Goal: Transaction & Acquisition: Obtain resource

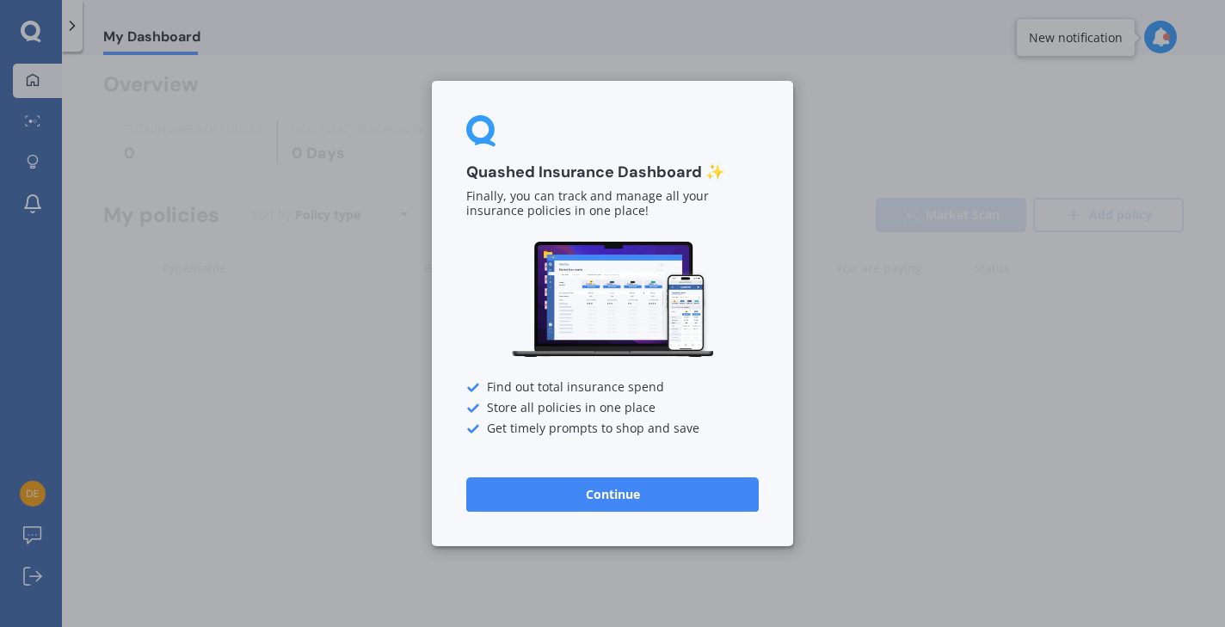
click at [597, 492] on button "Continue" at bounding box center [612, 495] width 293 height 34
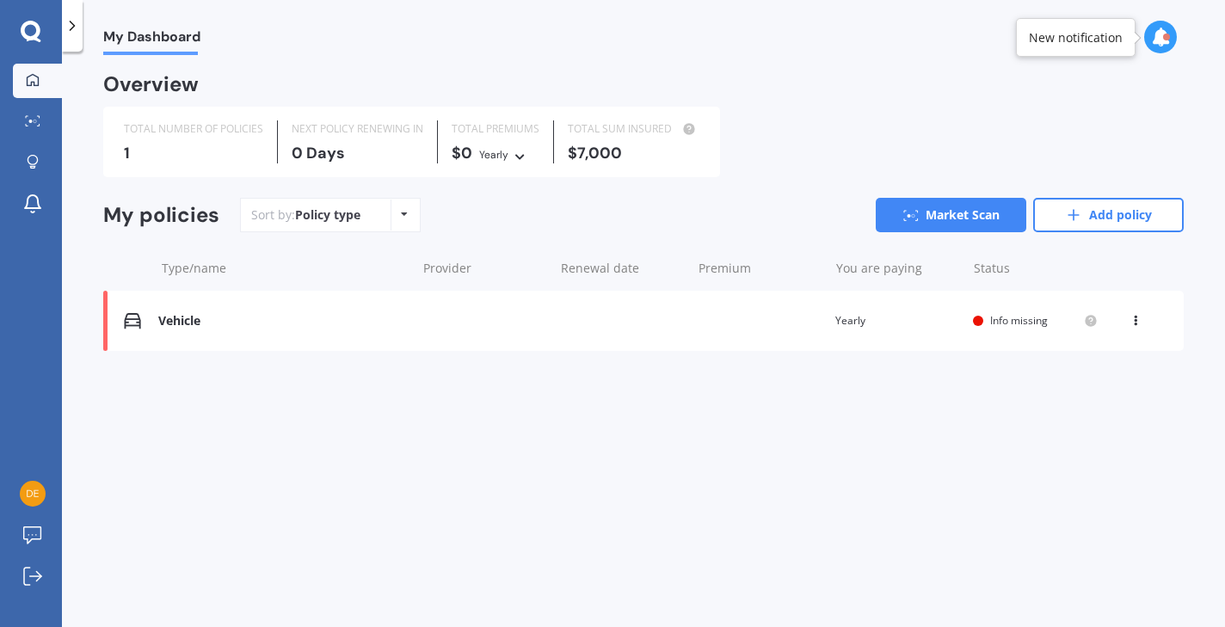
click at [764, 327] on div "Vehicle Renewal date Premium You are paying Yearly Status Info missing View opt…" at bounding box center [643, 321] width 1081 height 60
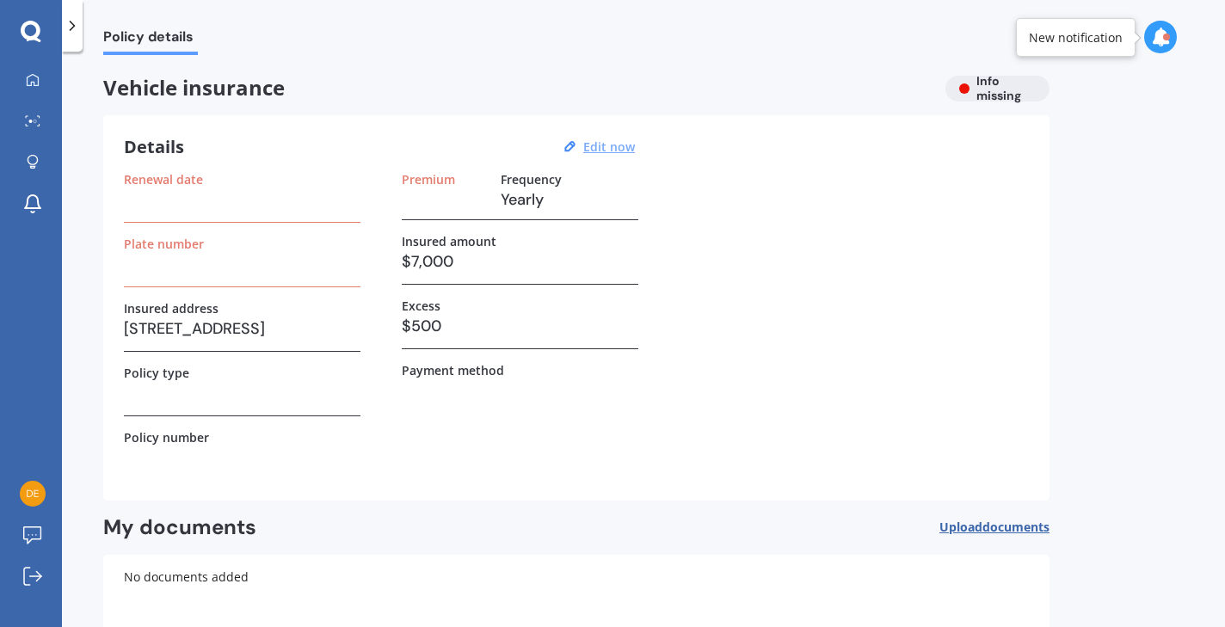
click at [608, 145] on u "Edit now" at bounding box center [609, 147] width 52 height 16
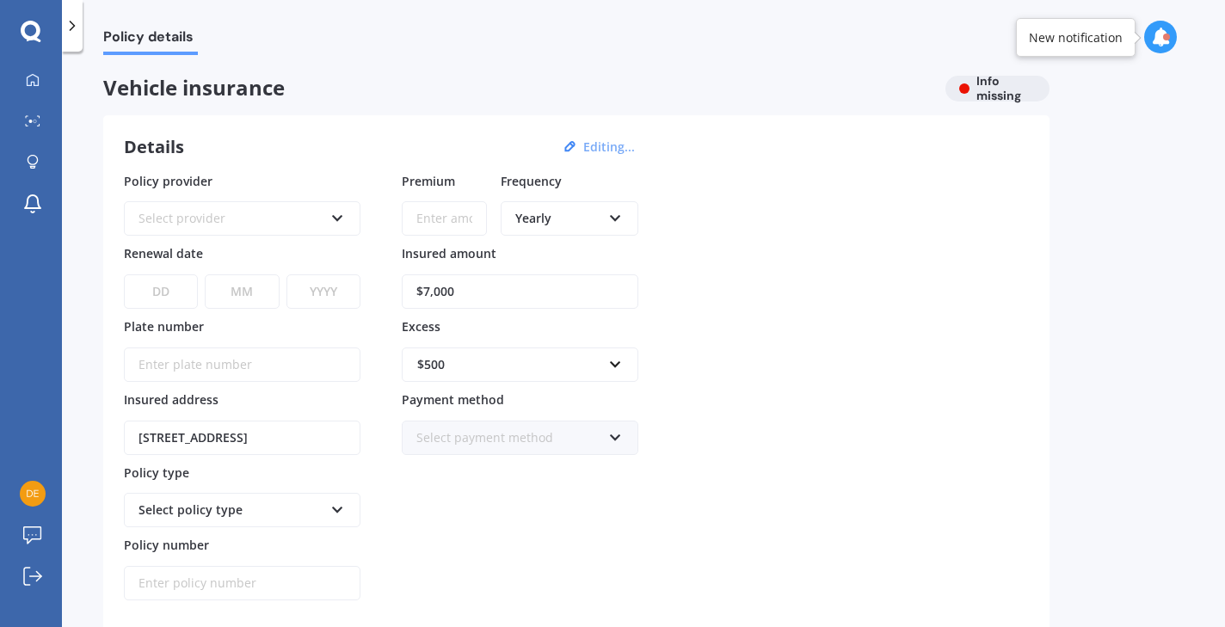
click at [340, 213] on icon at bounding box center [337, 215] width 15 height 12
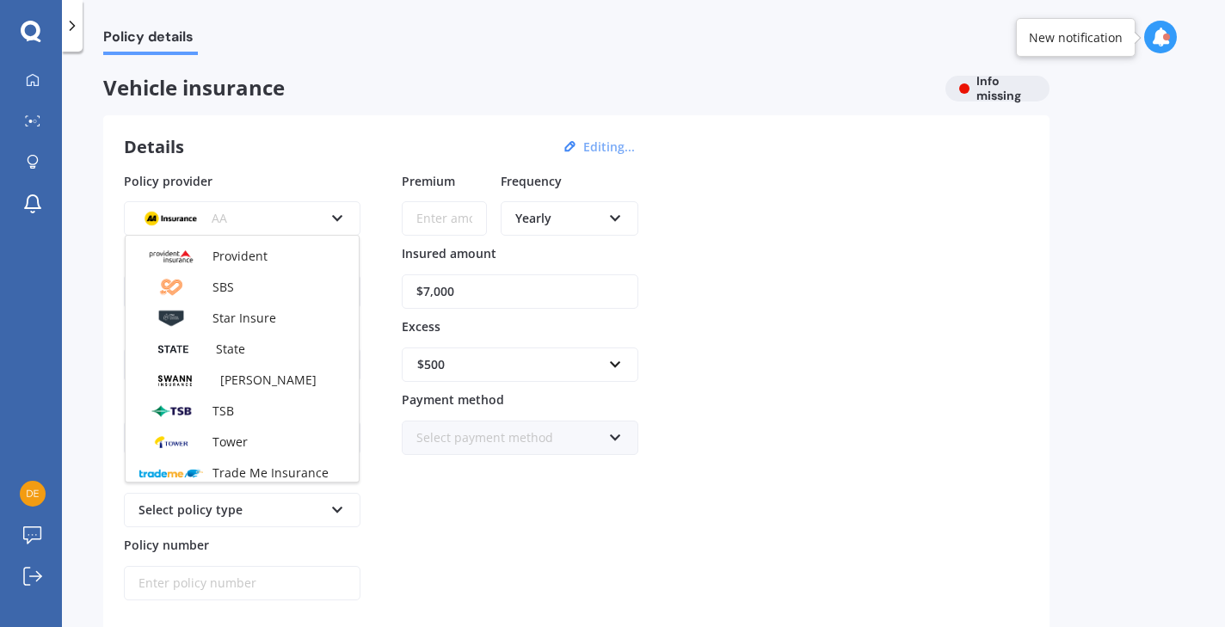
scroll to position [682, 0]
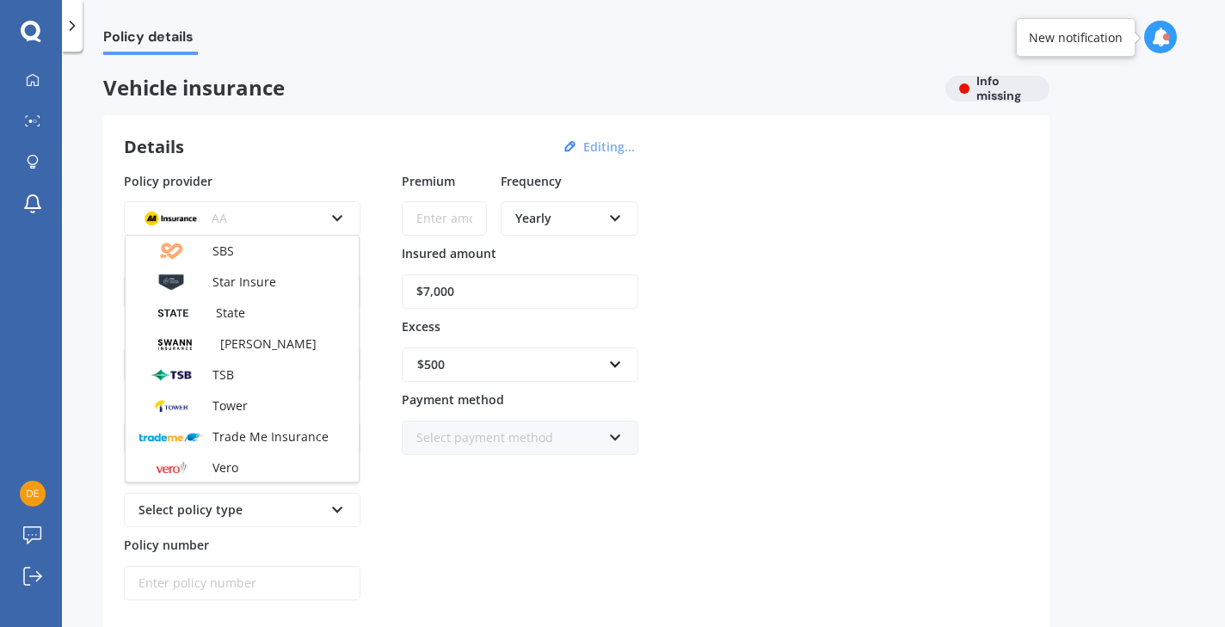
click at [984, 409] on div "Policy provider AA AA AMI AMP ANZ ASB Aioi Nissay Dowa Ando Assurant Autosure B…" at bounding box center [576, 386] width 905 height 429
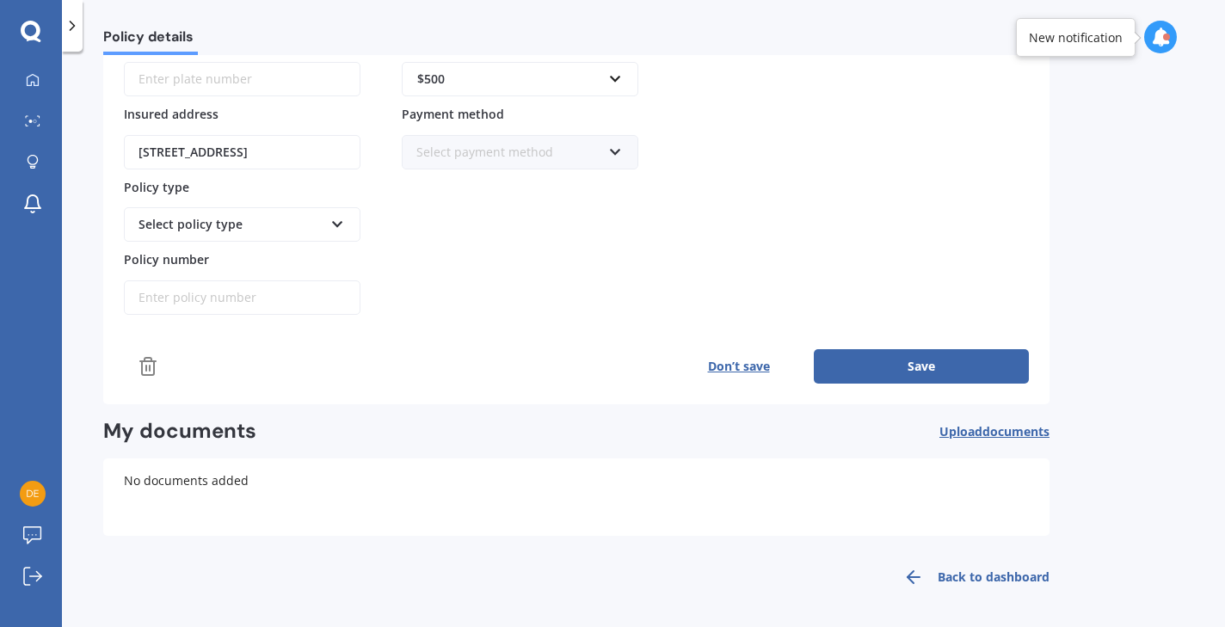
scroll to position [0, 0]
click at [33, 91] on link "My Dashboard" at bounding box center [37, 81] width 49 height 34
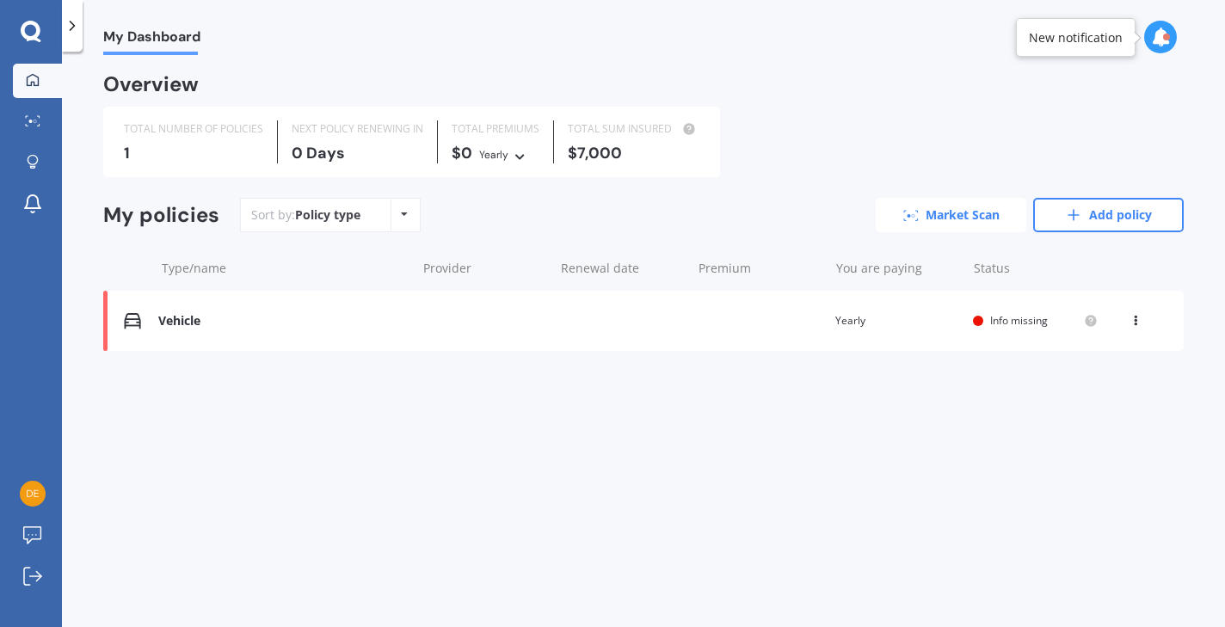
click at [984, 220] on link "Market Scan" at bounding box center [951, 215] width 151 height 34
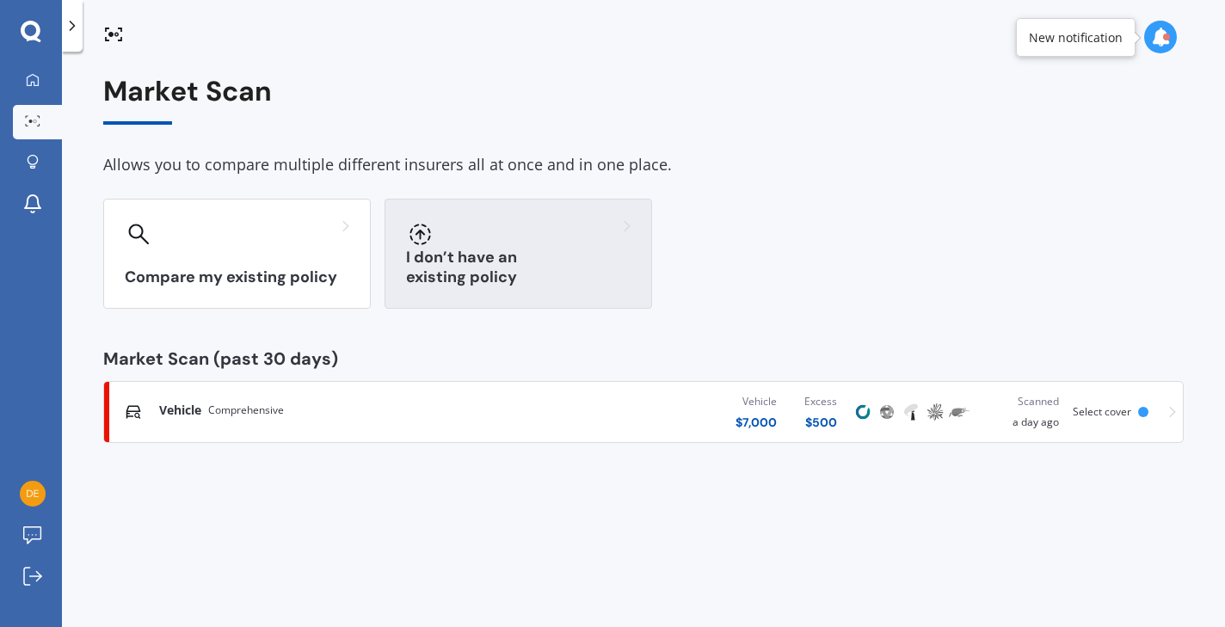
click at [562, 250] on div "I don’t have an existing policy" at bounding box center [519, 254] width 268 height 110
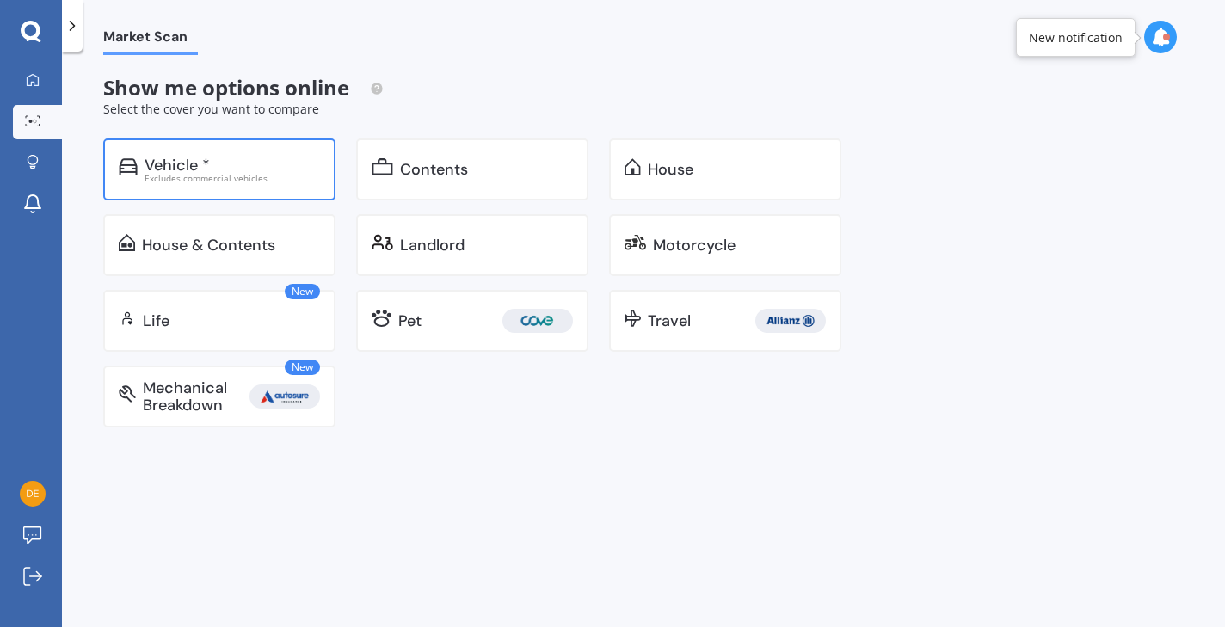
click at [188, 166] on div "Vehicle *" at bounding box center [177, 165] width 65 height 17
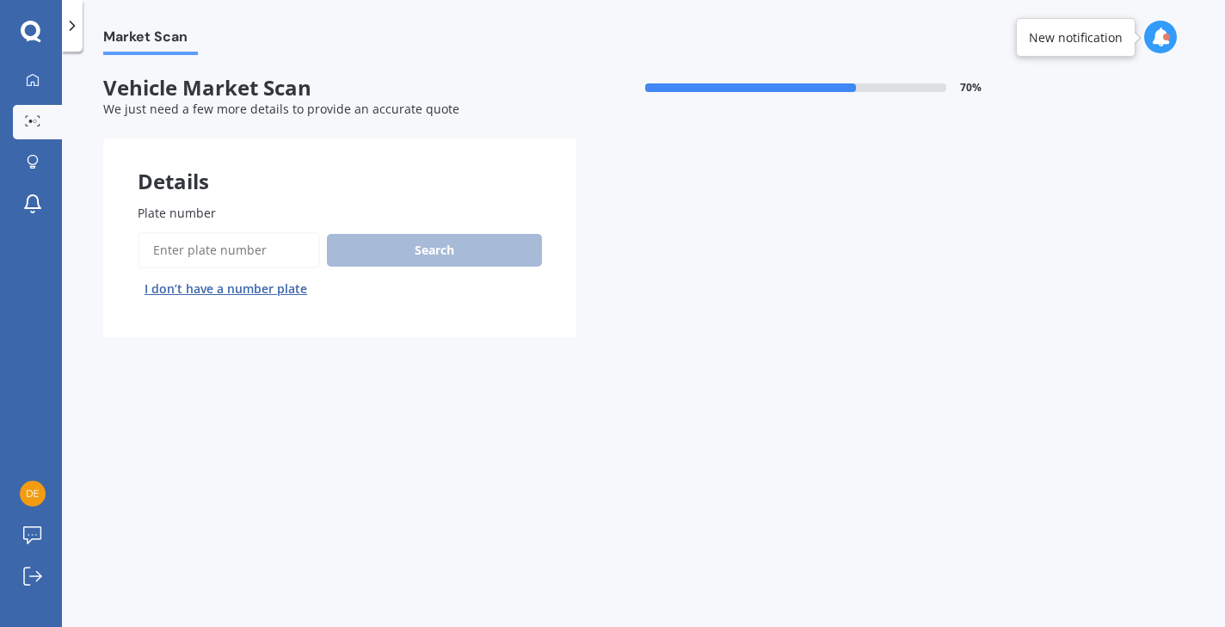
click at [289, 247] on input "Plate number" at bounding box center [229, 250] width 182 height 36
type input "qyp851"
click at [407, 263] on button "Search" at bounding box center [434, 250] width 215 height 33
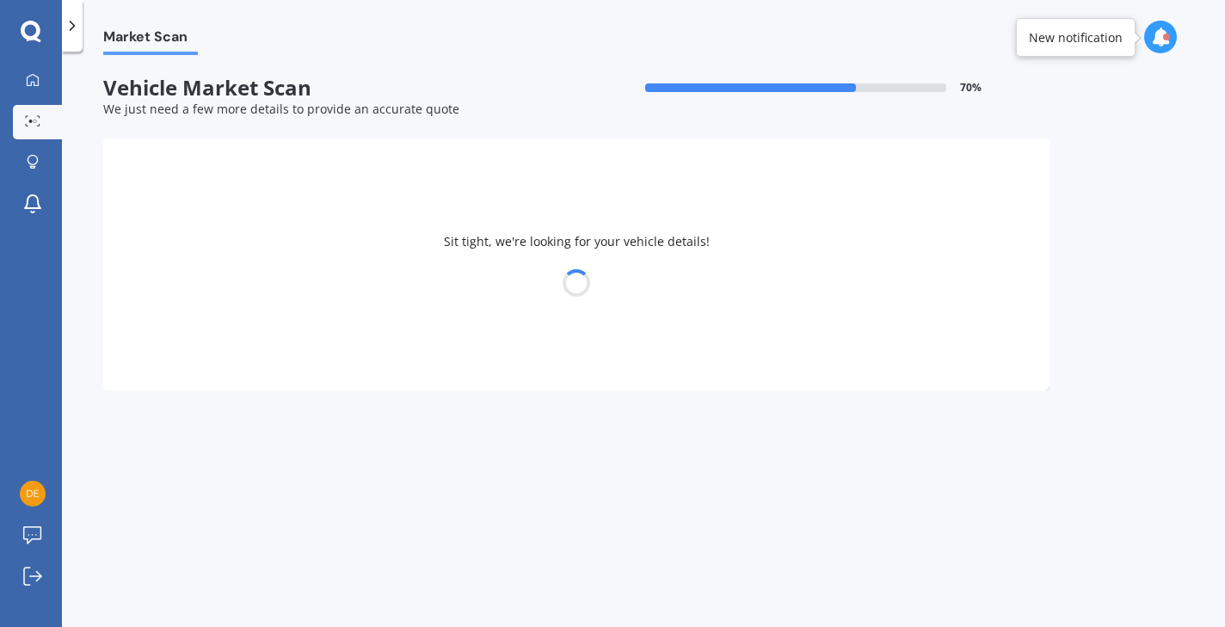
select select "TOYOTA"
select select "YARIS"
select select "07"
select select "04"
select select "1999"
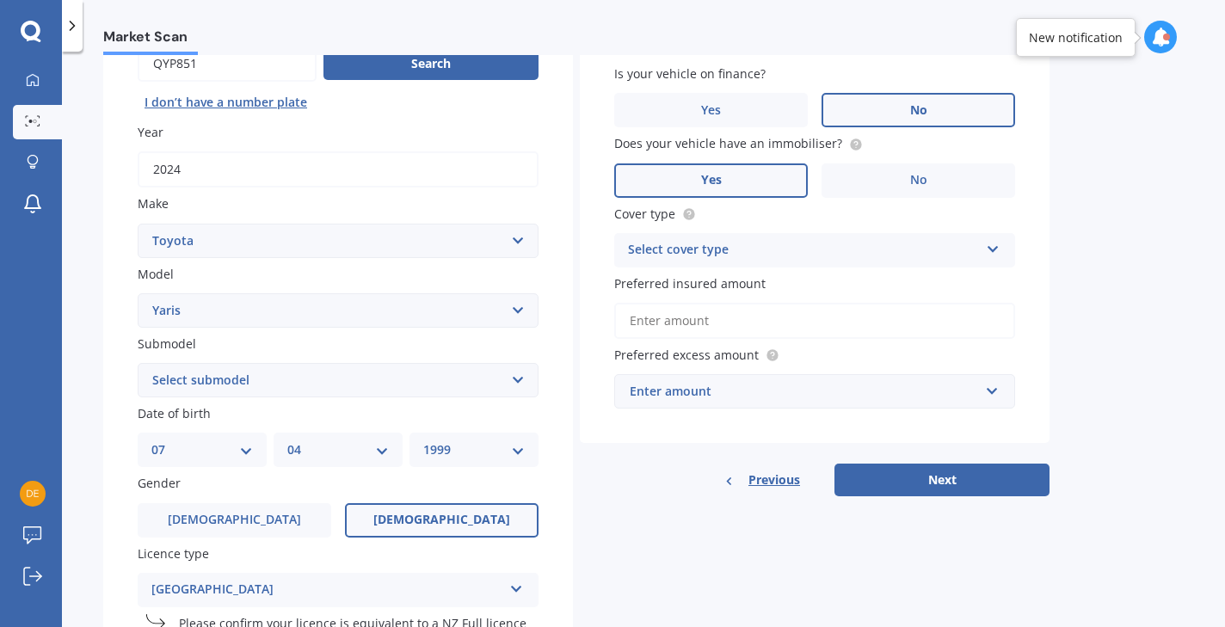
scroll to position [188, 0]
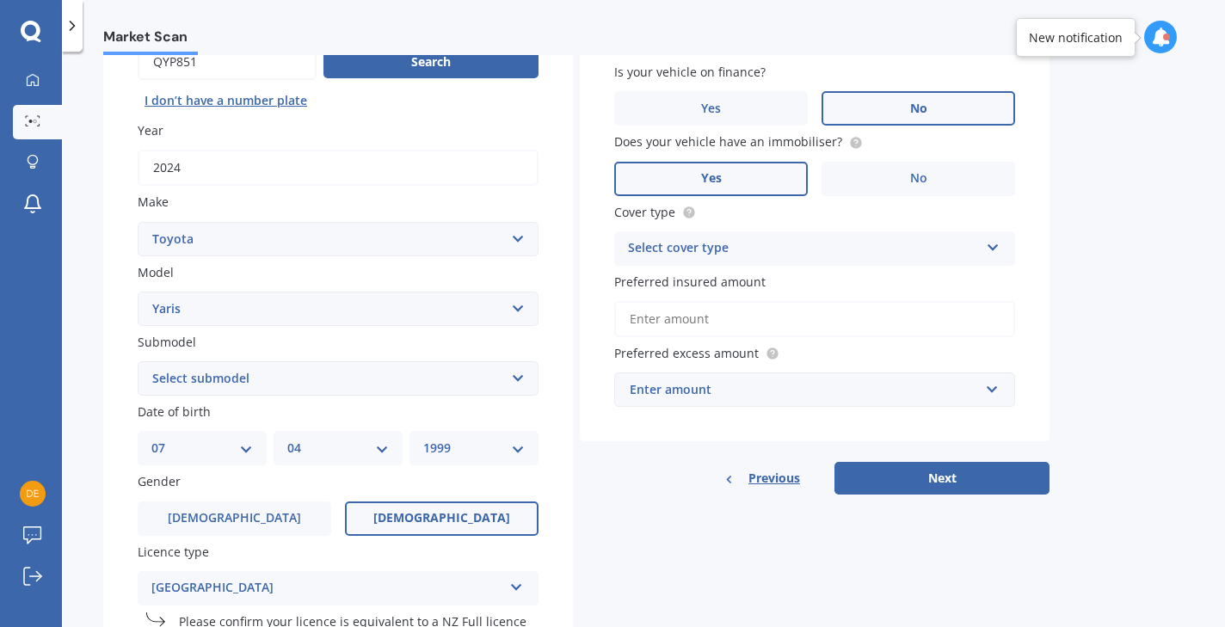
click at [354, 381] on select "Select submodel (All other) Cross 1.5 GR petrol turbo GX auto GX manual Hybrid …" at bounding box center [338, 378] width 401 height 34
select select "(ALL OTHER)"
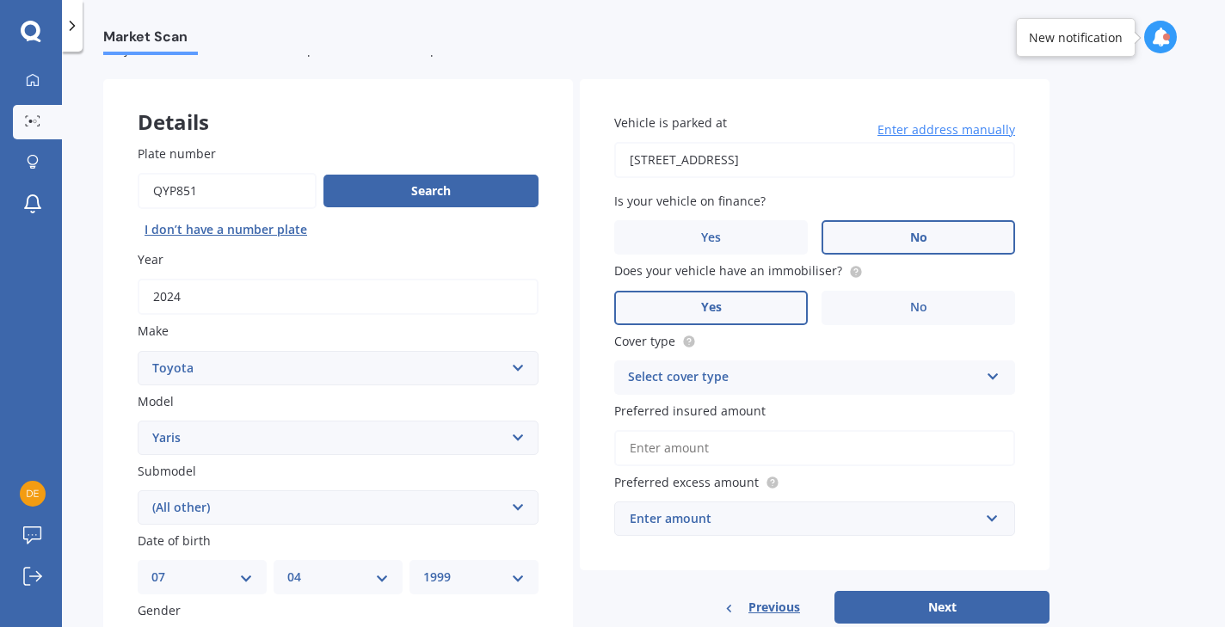
scroll to position [78, 0]
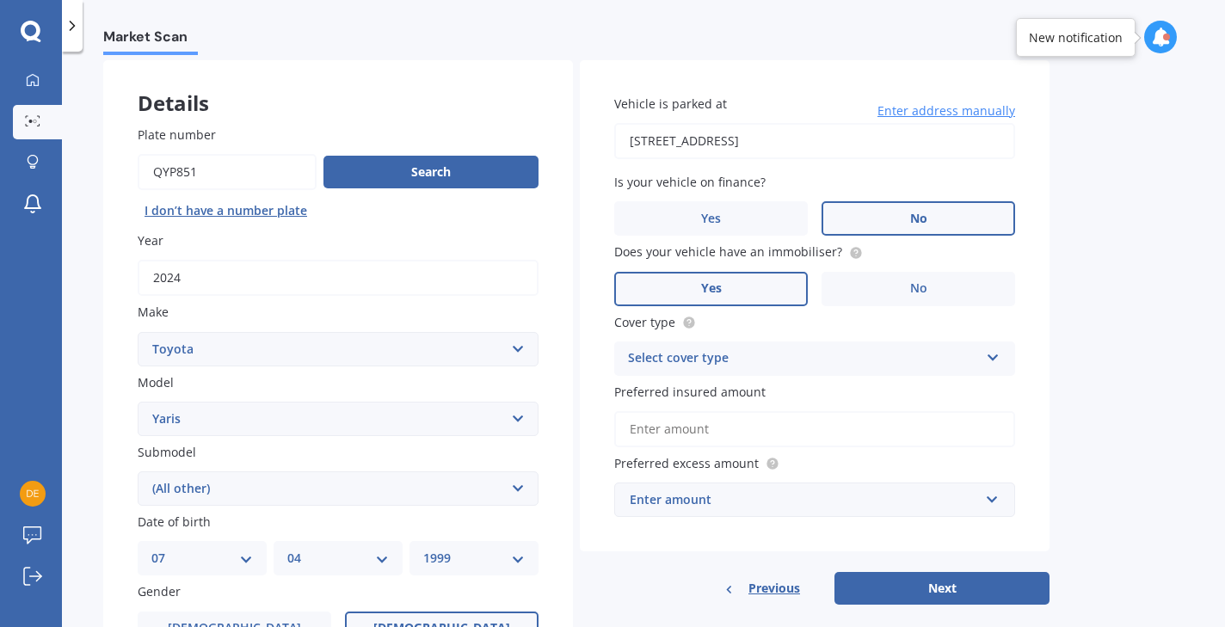
click at [745, 355] on div "Select cover type" at bounding box center [803, 359] width 351 height 21
click at [720, 386] on div "Comprehensive" at bounding box center [814, 392] width 399 height 31
click at [737, 497] on div "Enter amount" at bounding box center [804, 500] width 349 height 19
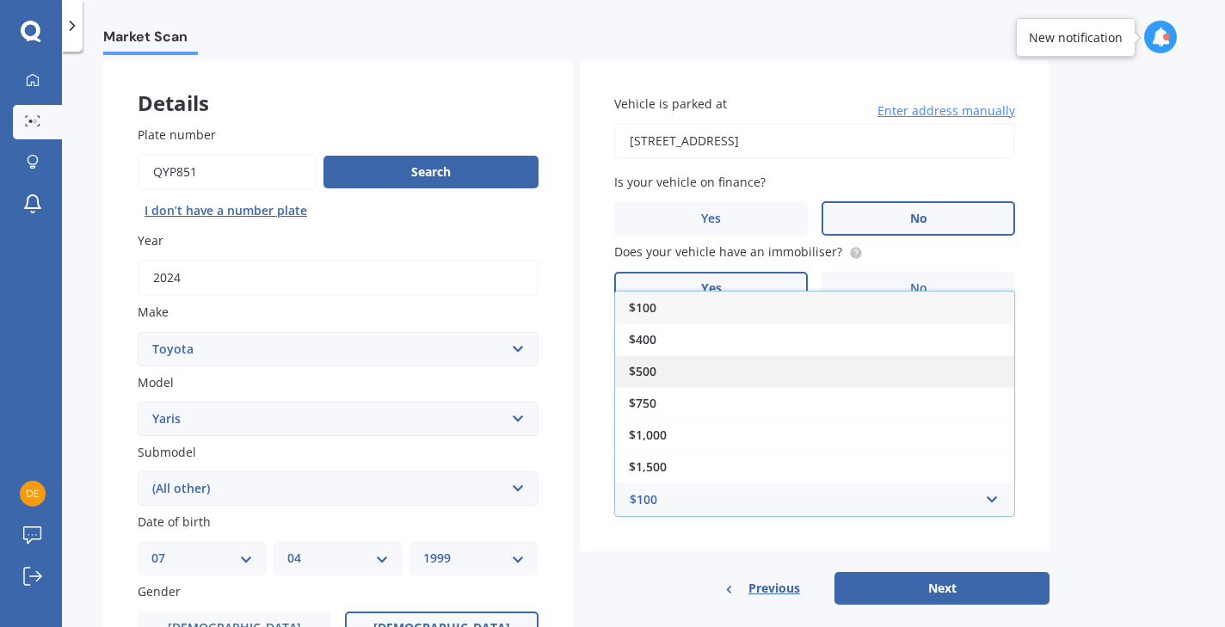
click at [748, 367] on div "$500" at bounding box center [814, 371] width 399 height 32
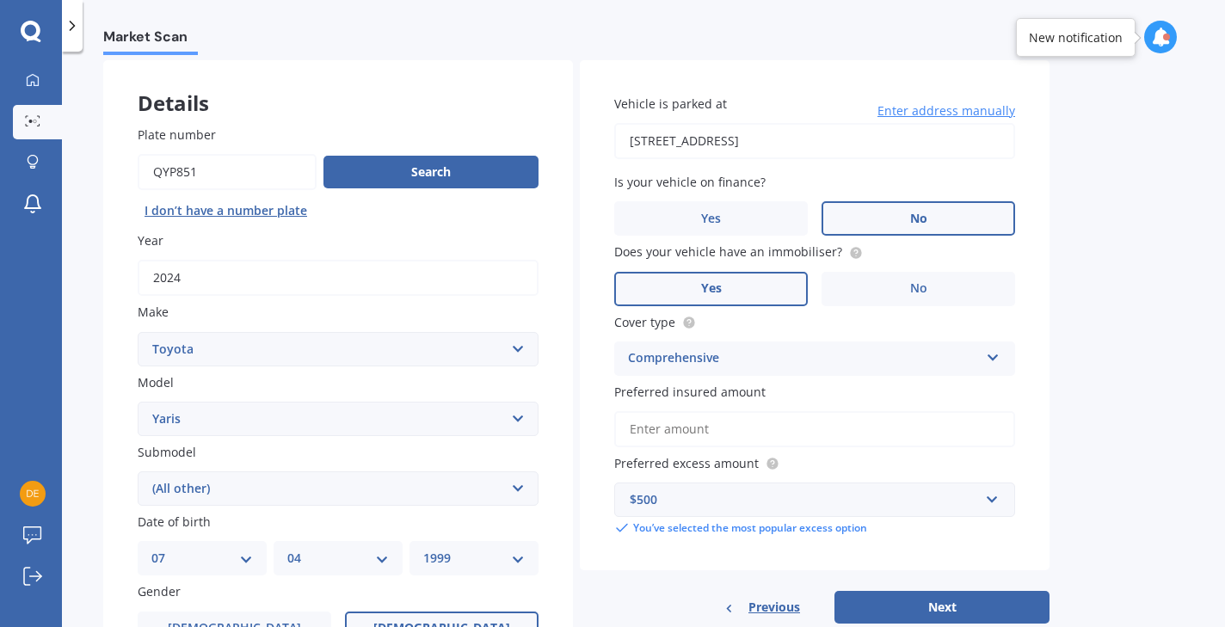
click at [715, 437] on input "Preferred insured amount" at bounding box center [814, 429] width 401 height 36
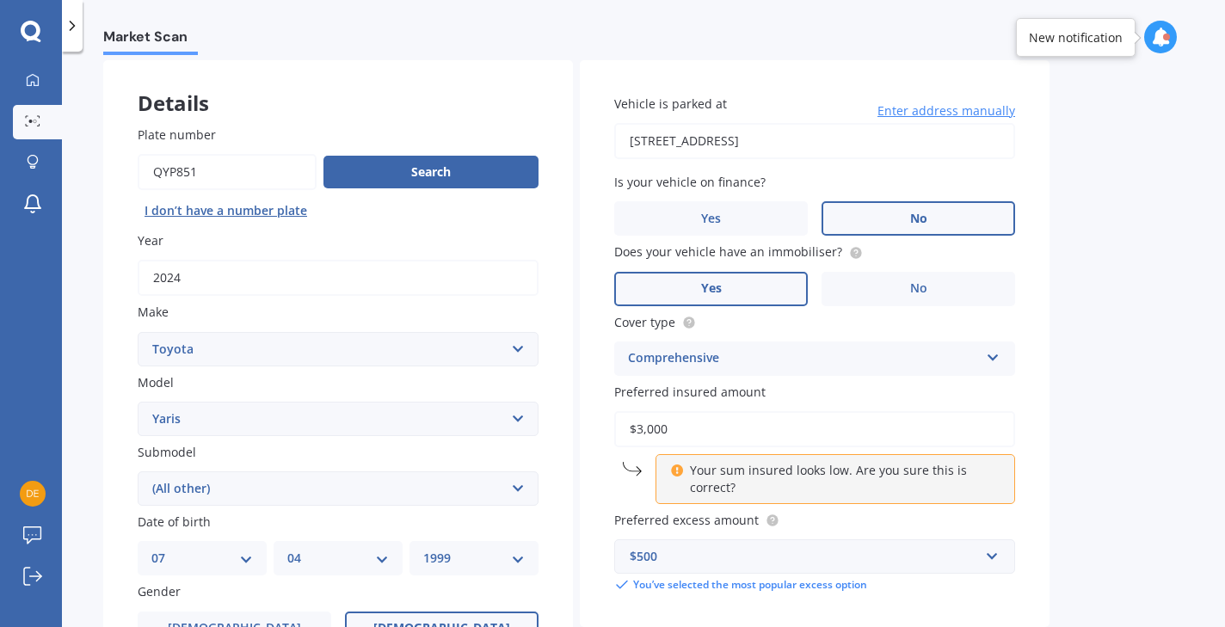
type input "$30,000"
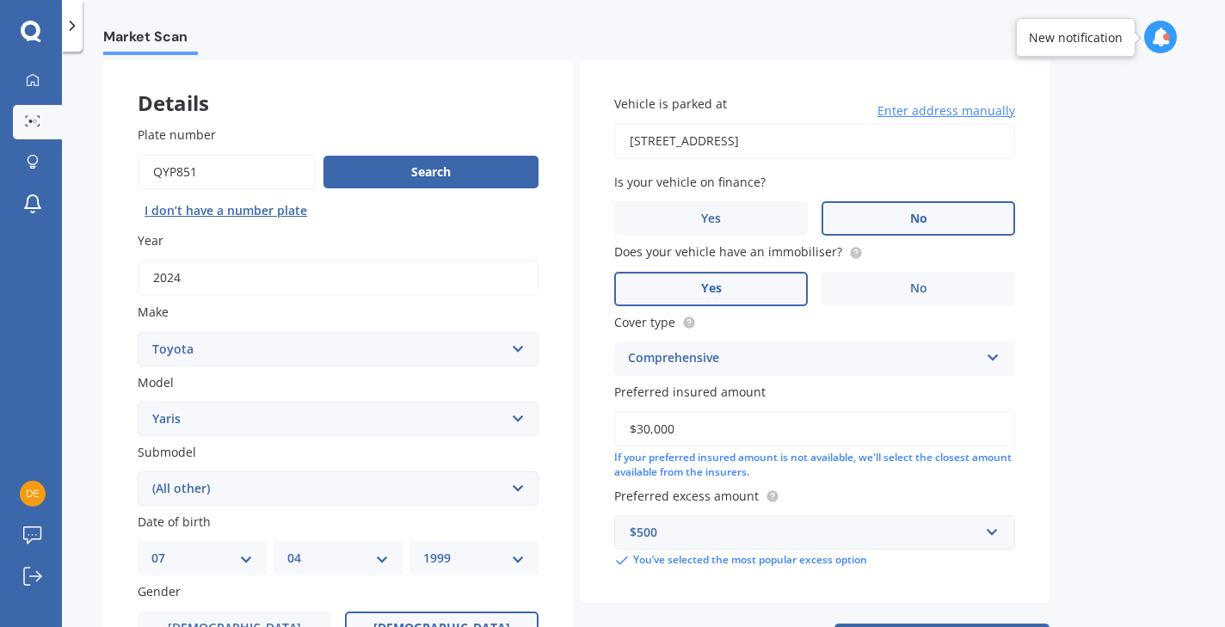
scroll to position [122, 0]
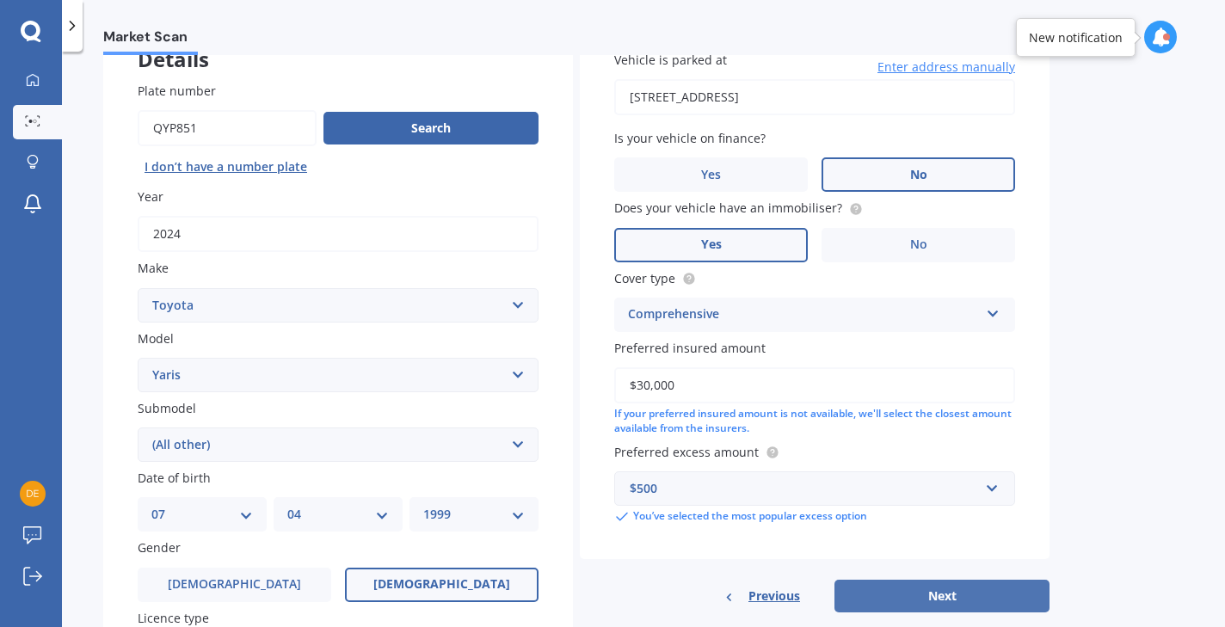
click at [953, 595] on button "Next" at bounding box center [942, 596] width 215 height 33
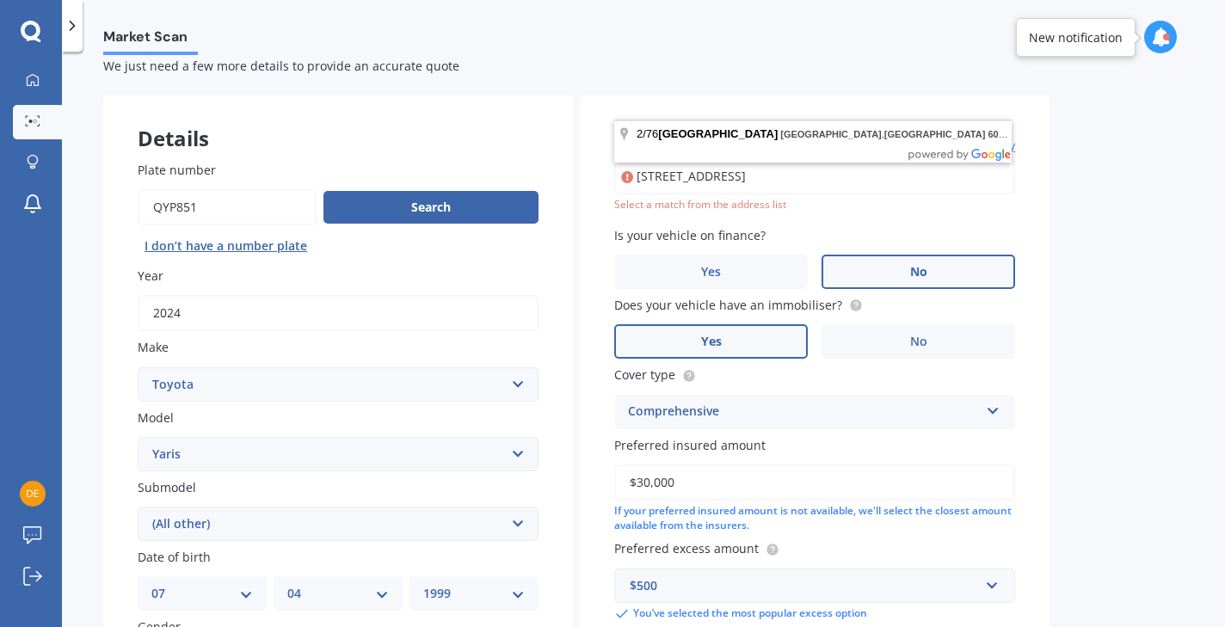
scroll to position [40, 0]
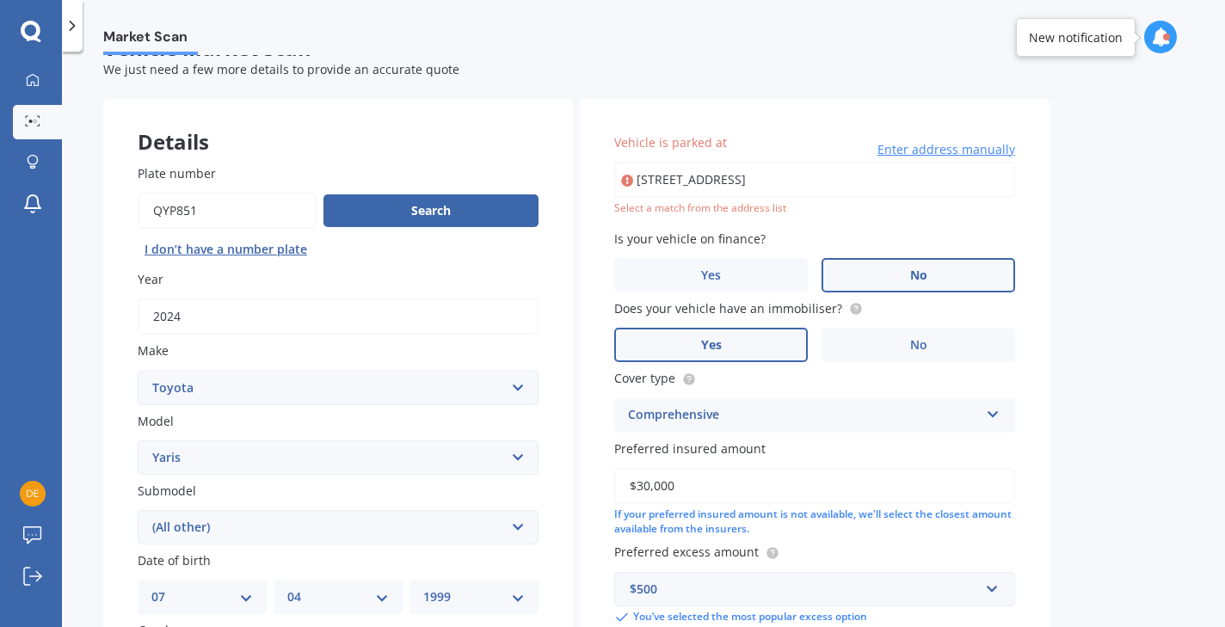
type input "[STREET_ADDRESS]"
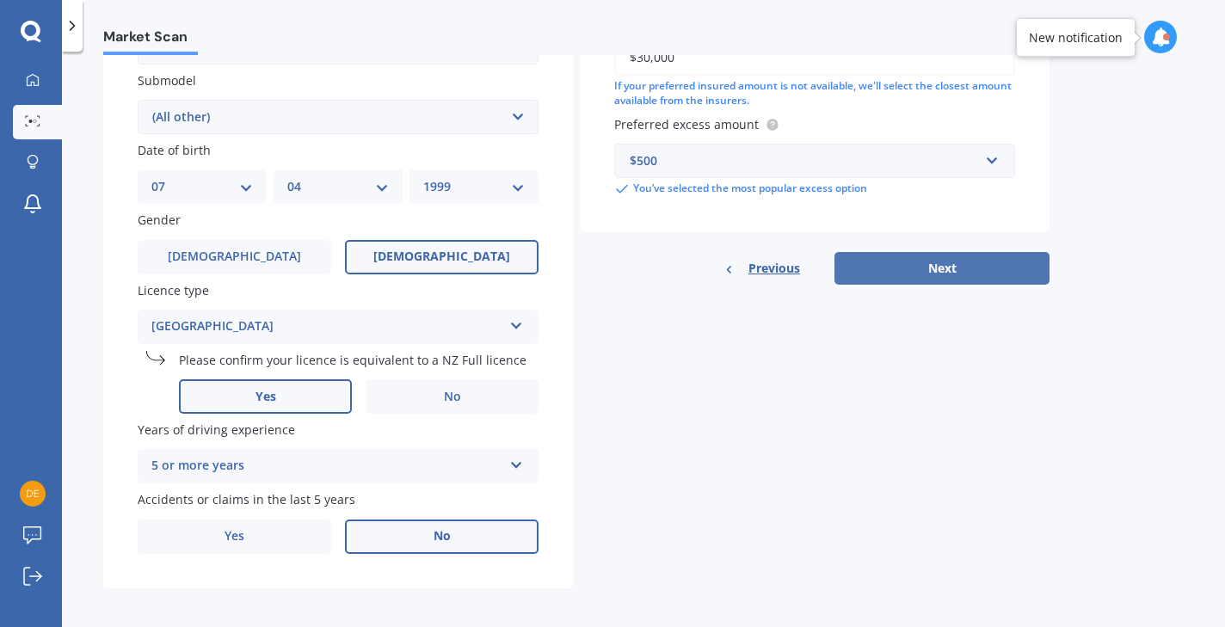
scroll to position [448, 0]
click at [975, 270] on button "Next" at bounding box center [942, 270] width 215 height 33
select select "07"
select select "04"
select select "1999"
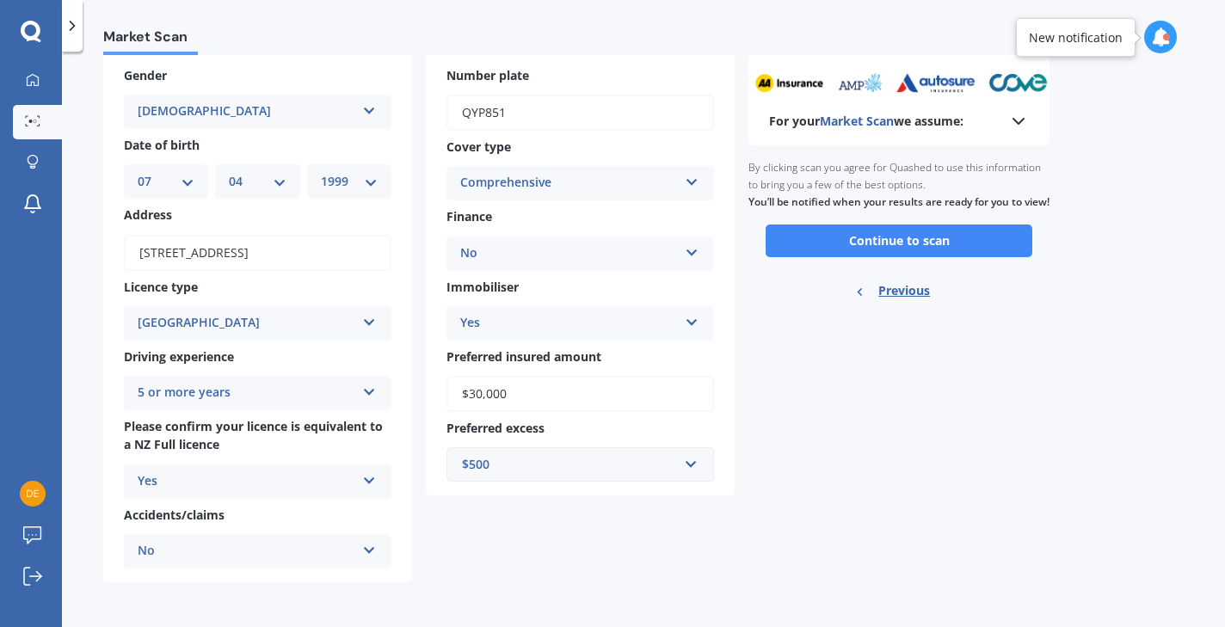
scroll to position [0, 0]
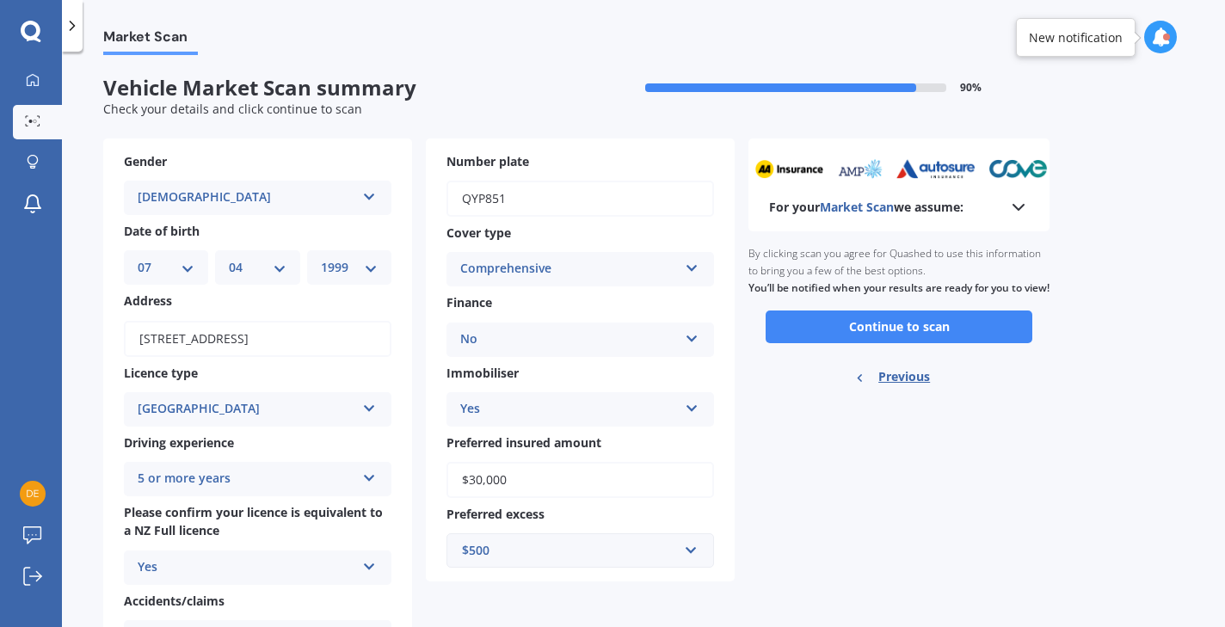
click at [1015, 205] on polyline at bounding box center [1019, 207] width 10 height 5
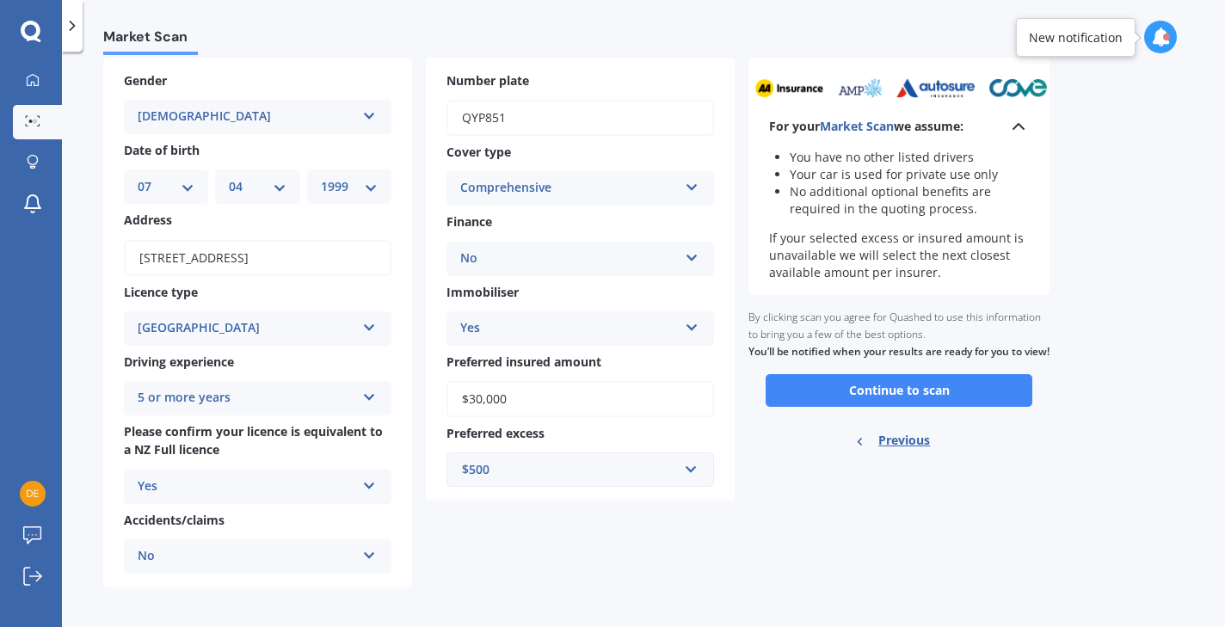
scroll to position [80, 0]
click at [926, 408] on button "Continue to scan" at bounding box center [899, 391] width 267 height 33
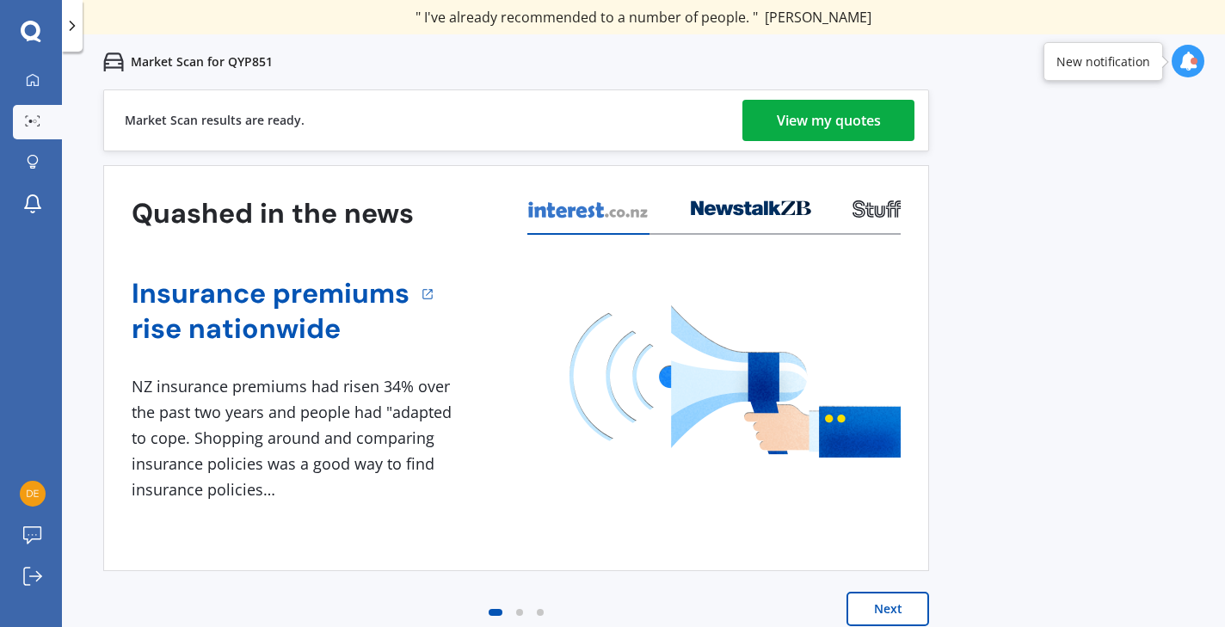
click at [883, 127] on link "View my quotes" at bounding box center [829, 120] width 172 height 41
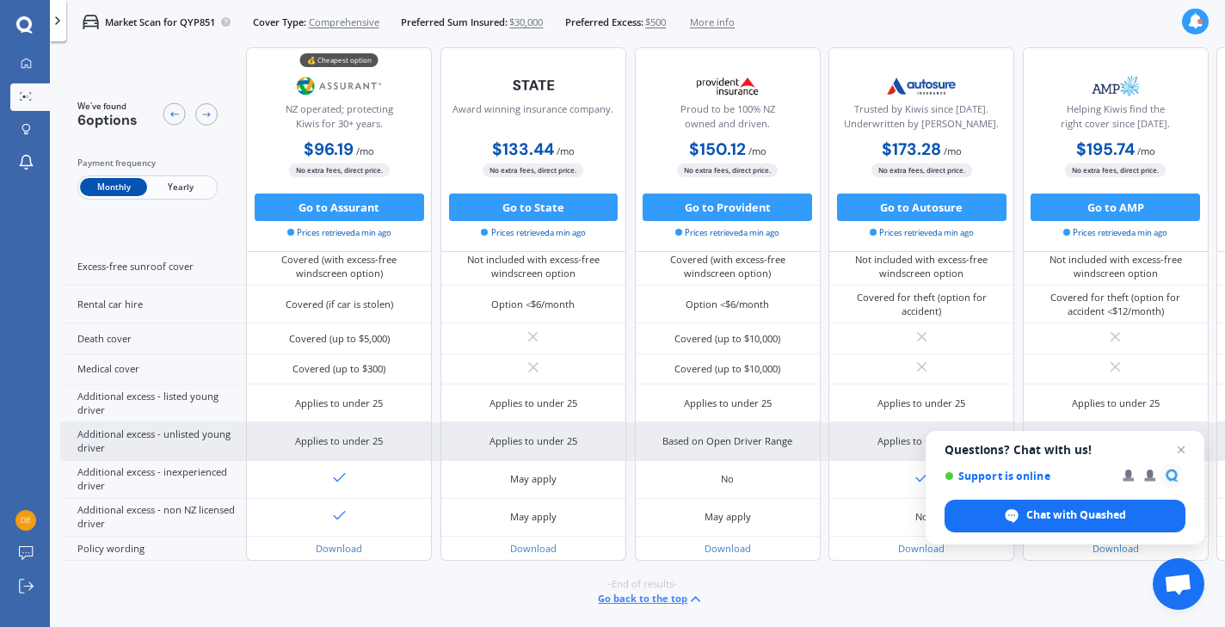
scroll to position [880, 0]
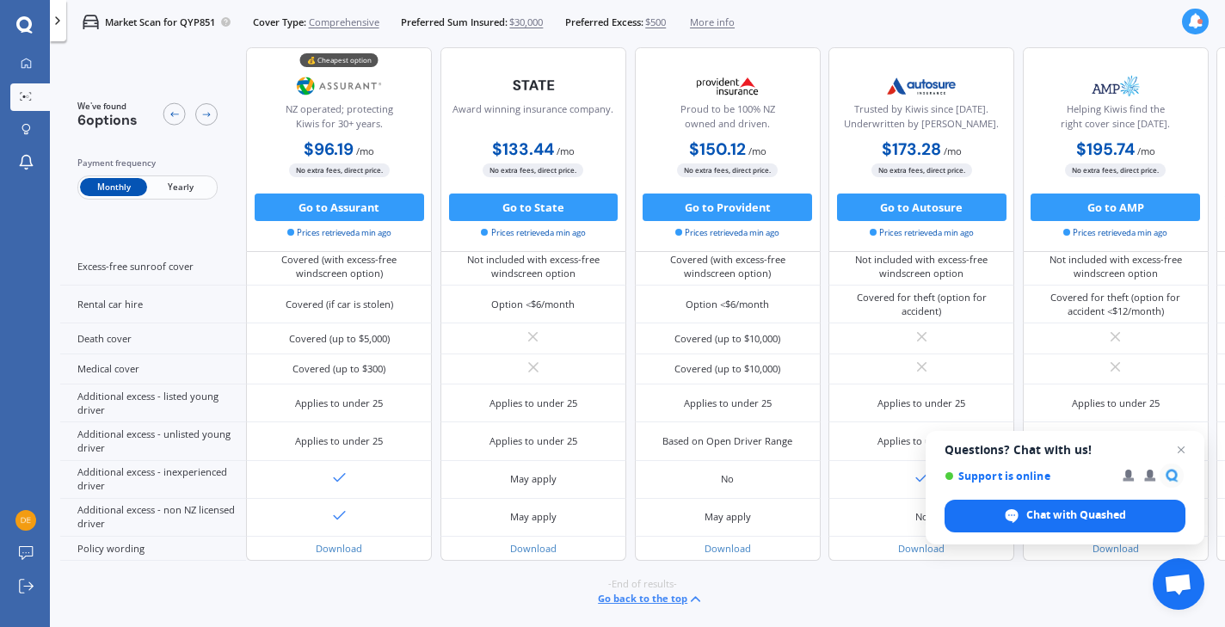
click at [176, 192] on span "Yearly" at bounding box center [180, 188] width 67 height 18
click at [1178, 456] on span "Open chat" at bounding box center [1182, 451] width 22 height 22
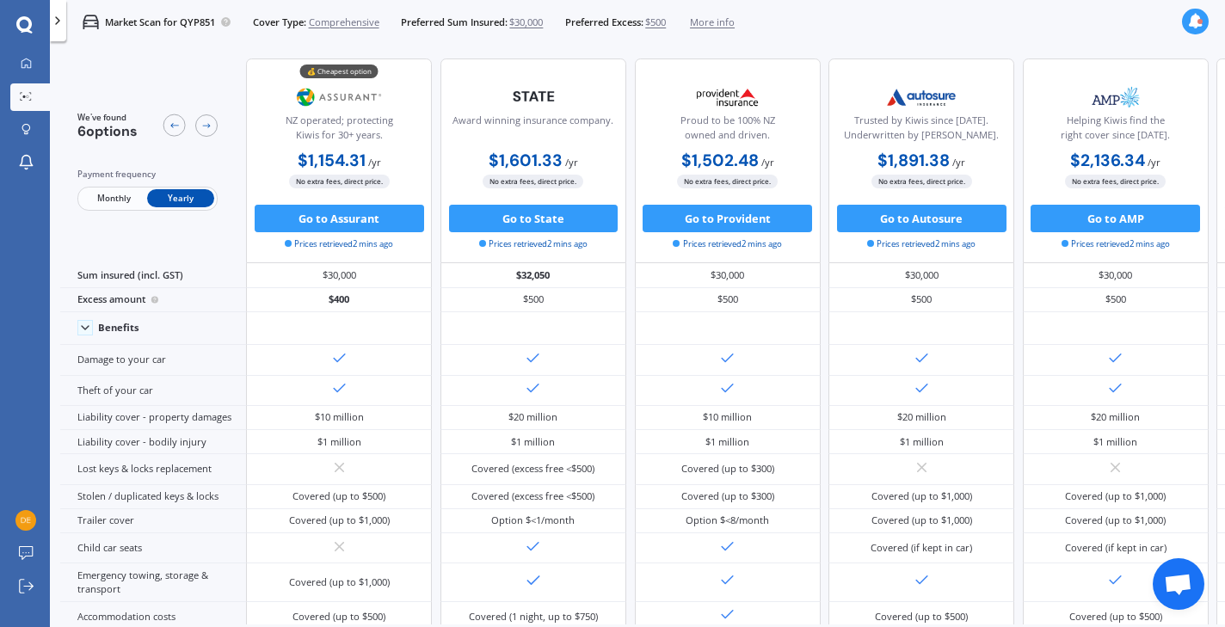
scroll to position [0, 0]
click at [884, 28] on div "Market Scan for QYP851 Cover Type: Comprehensive Preferred Sum Insured: $30,000…" at bounding box center [638, 22] width 1176 height 44
